Goal: Transaction & Acquisition: Purchase product/service

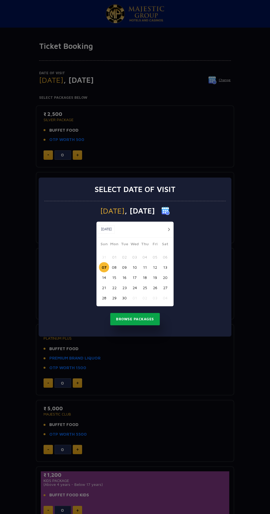
click at [136, 319] on button "Browse Packages" at bounding box center [135, 319] width 50 height 13
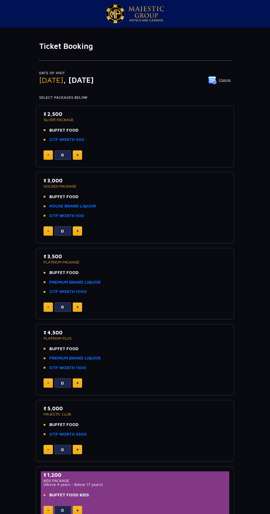
click at [77, 154] on img at bounding box center [77, 155] width 2 height 3
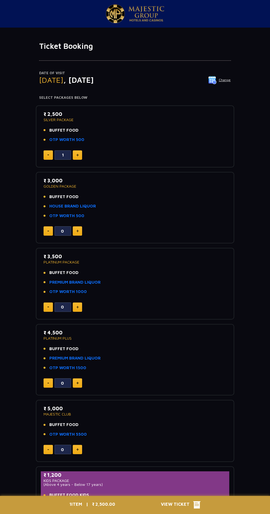
click at [81, 157] on button at bounding box center [77, 154] width 9 height 9
type input "2"
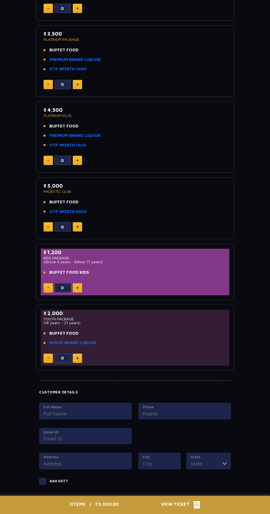
scroll to position [283, 0]
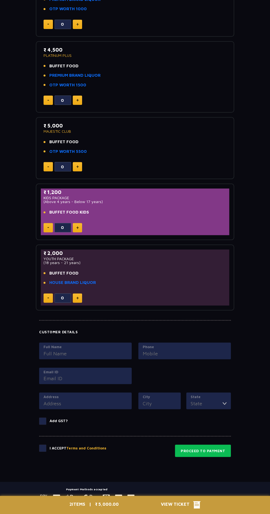
click at [111, 513] on div "2 ITEMS | ₹ 5,000.00 View Ticket" at bounding box center [135, 504] width 138 height 18
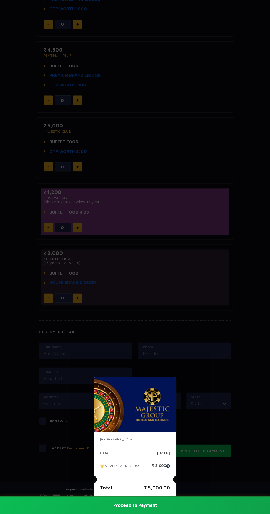
click at [133, 513] on button "Proceed to Payment" at bounding box center [135, 505] width 270 height 18
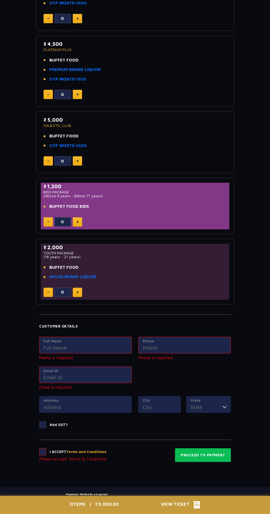
scroll to position [293, 0]
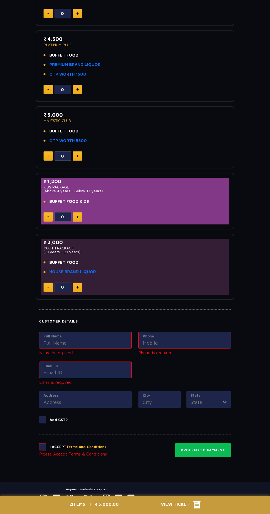
click at [113, 344] on input "Full Name" at bounding box center [86, 342] width 84 height 7
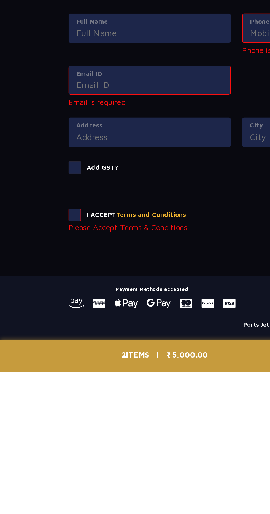
scroll to position [316, 0]
type input "S"
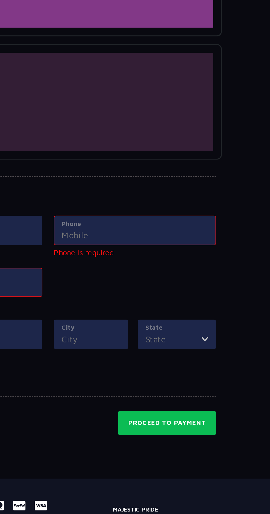
type input "Hhj"
click at [188, 322] on input "Phone" at bounding box center [185, 320] width 84 height 7
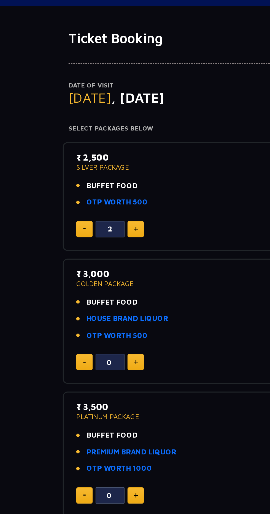
scroll to position [22, 0]
